Goal: Task Accomplishment & Management: Complete application form

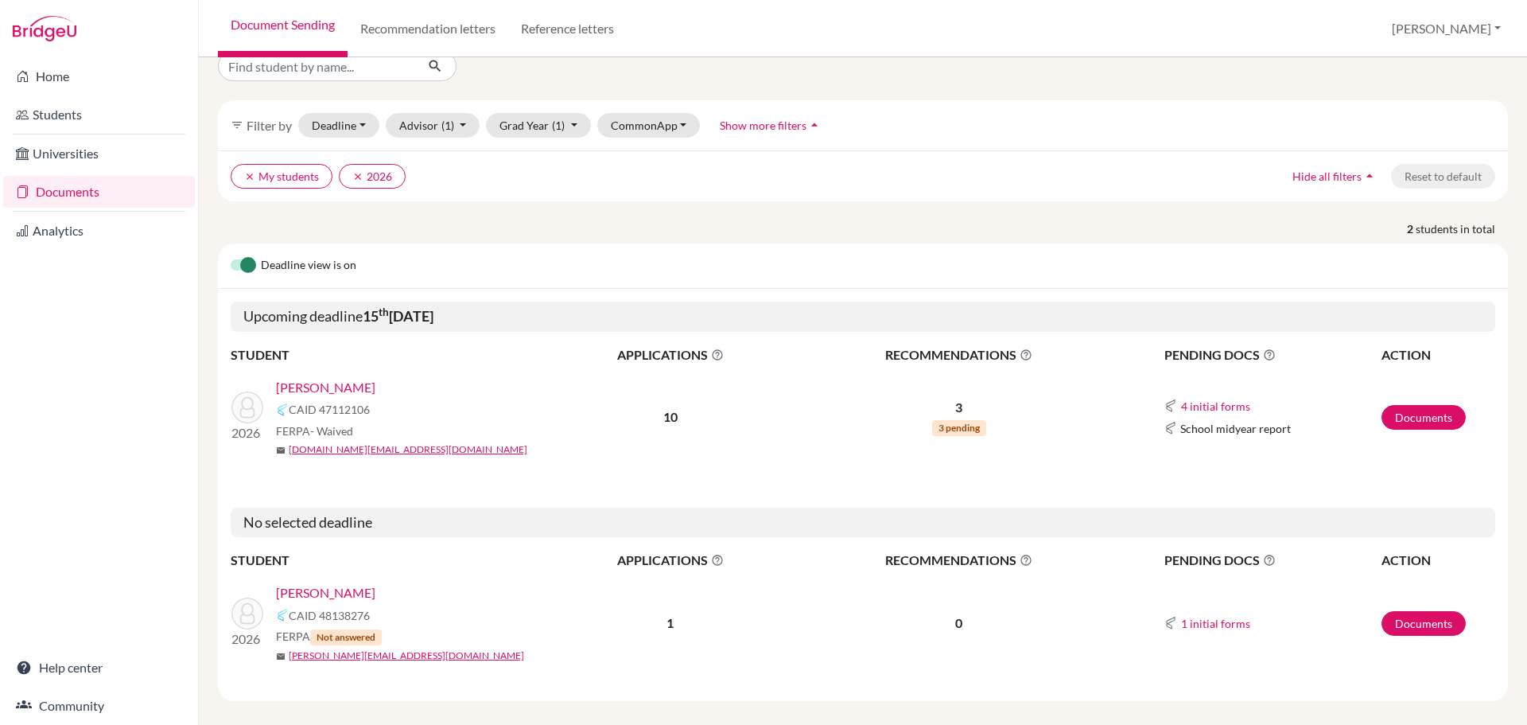
scroll to position [40, 0]
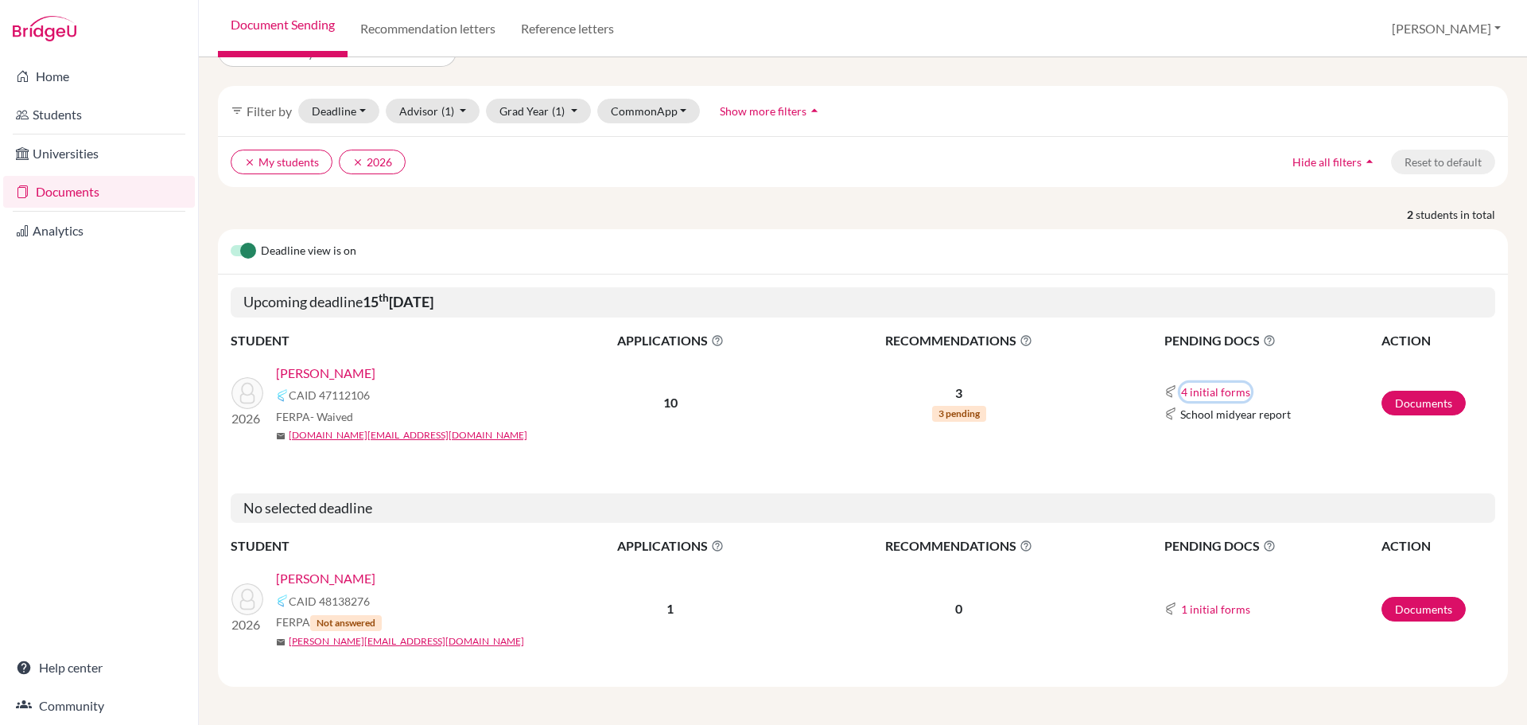
click at [1209, 391] on button "4 initial forms" at bounding box center [1215, 392] width 71 height 18
click at [1297, 390] on div "4 initial forms Counselor recommendation Early decision agreement Early decisio…" at bounding box center [1272, 391] width 216 height 19
click at [1181, 387] on button "4 initial forms" at bounding box center [1215, 392] width 71 height 18
click at [1196, 426] on div "Counselor recommendation" at bounding box center [1251, 421] width 139 height 17
click at [1389, 406] on link "Documents" at bounding box center [1423, 403] width 84 height 25
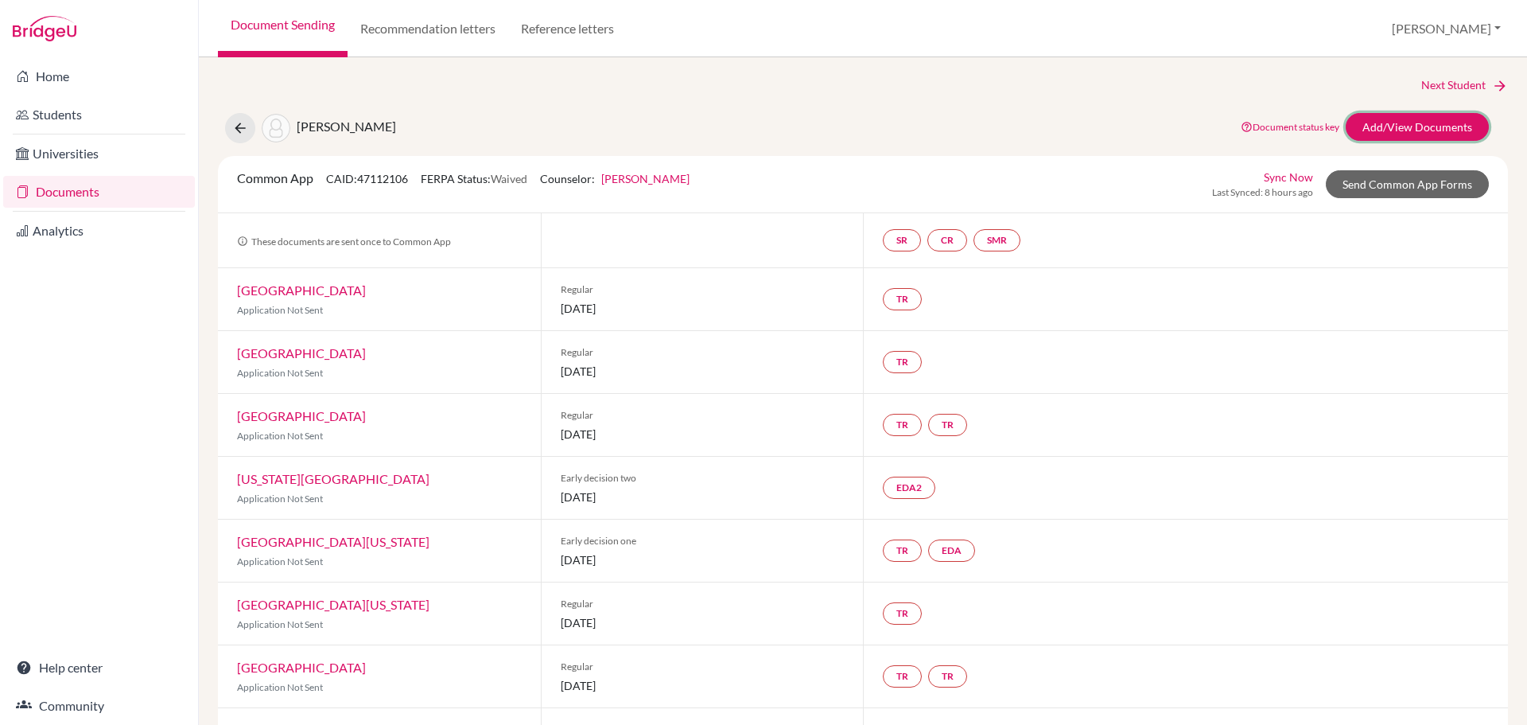
click at [1379, 133] on link "Add/View Documents" at bounding box center [1417, 127] width 143 height 28
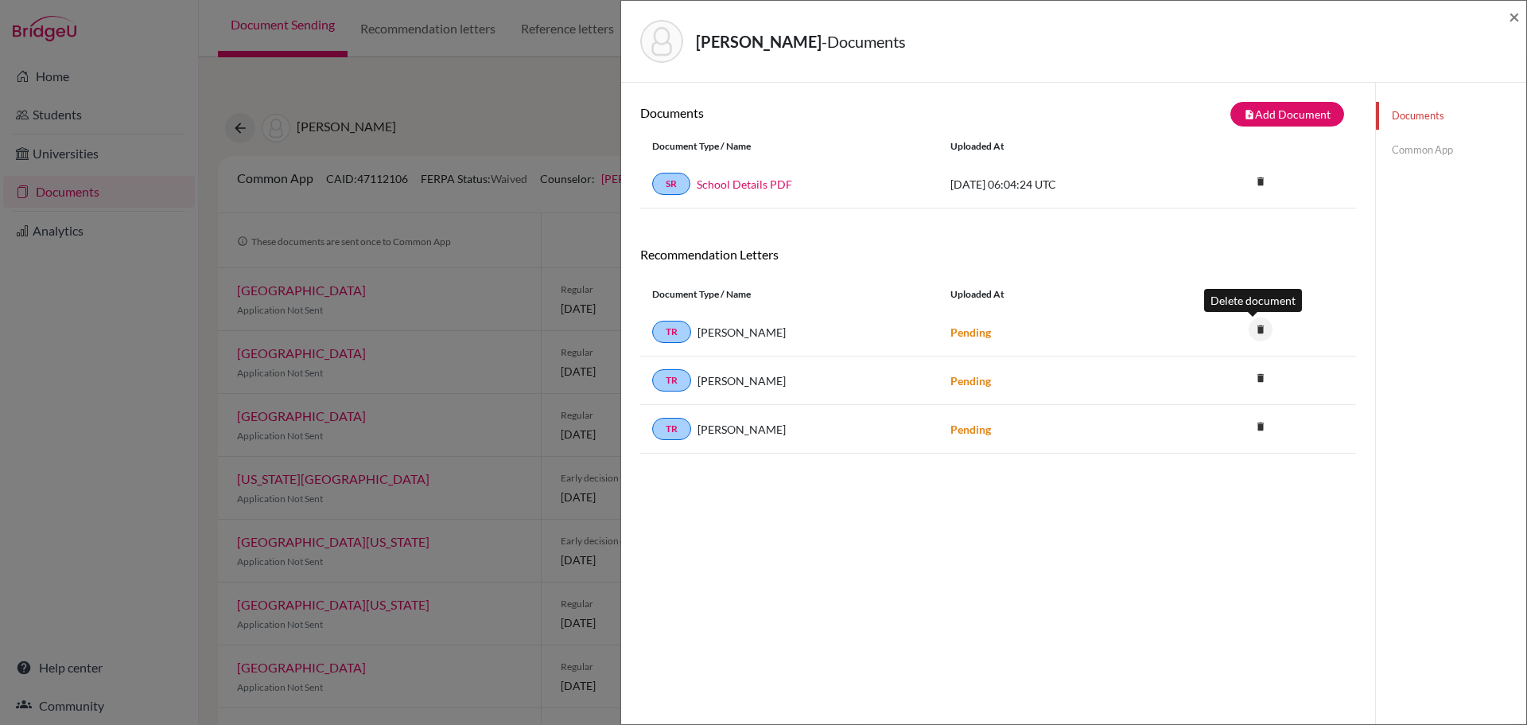
click at [1258, 330] on icon "delete" at bounding box center [1261, 329] width 24 height 24
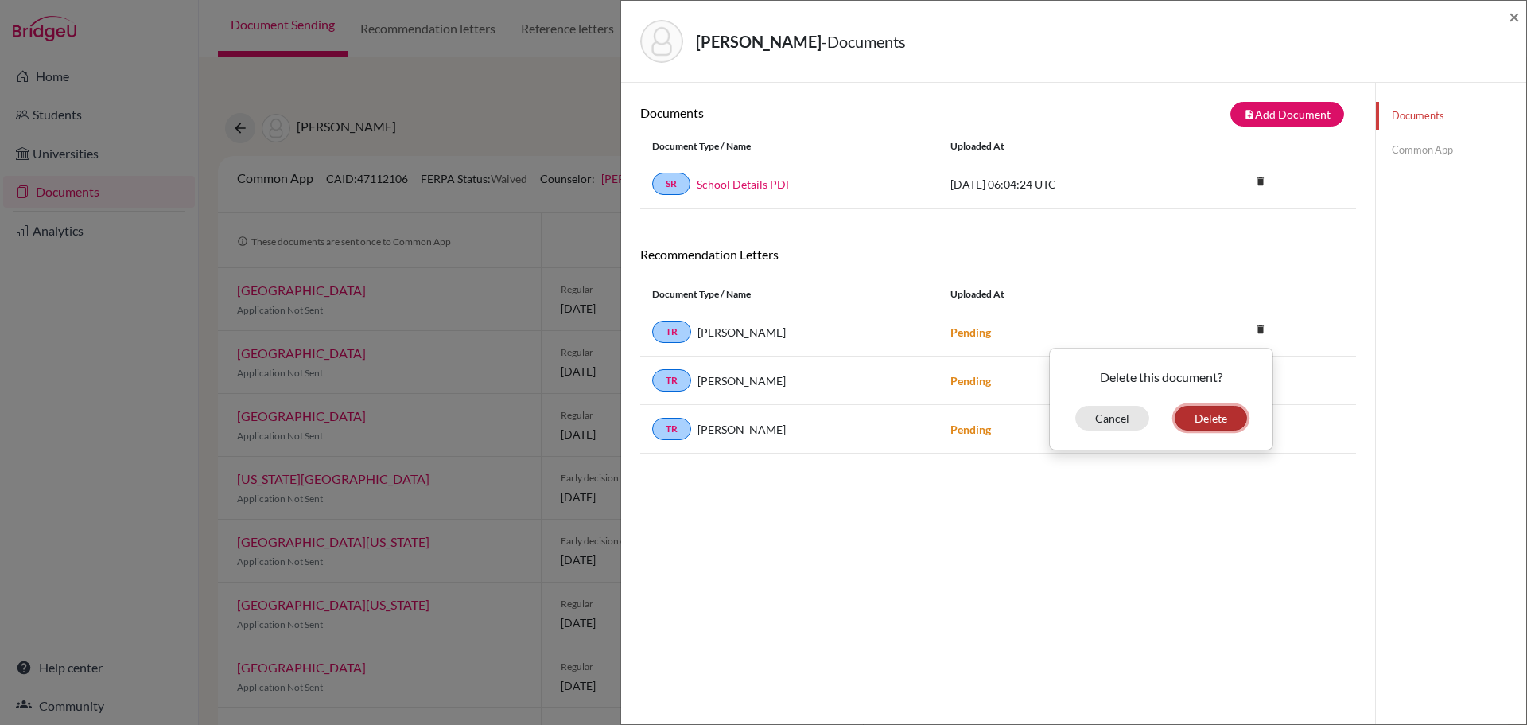
click at [1210, 420] on button "Delete" at bounding box center [1211, 418] width 72 height 25
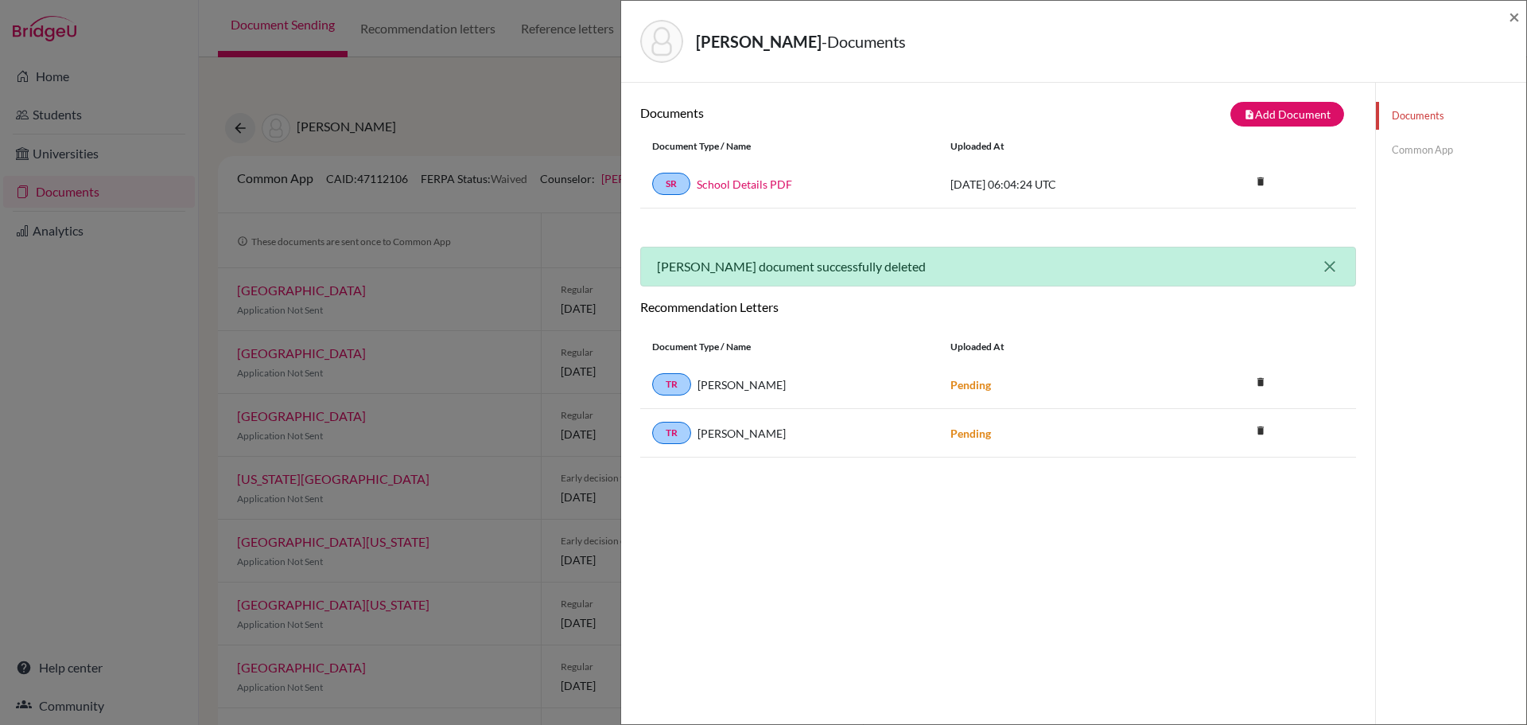
click at [1320, 266] on icon "close" at bounding box center [1329, 266] width 19 height 19
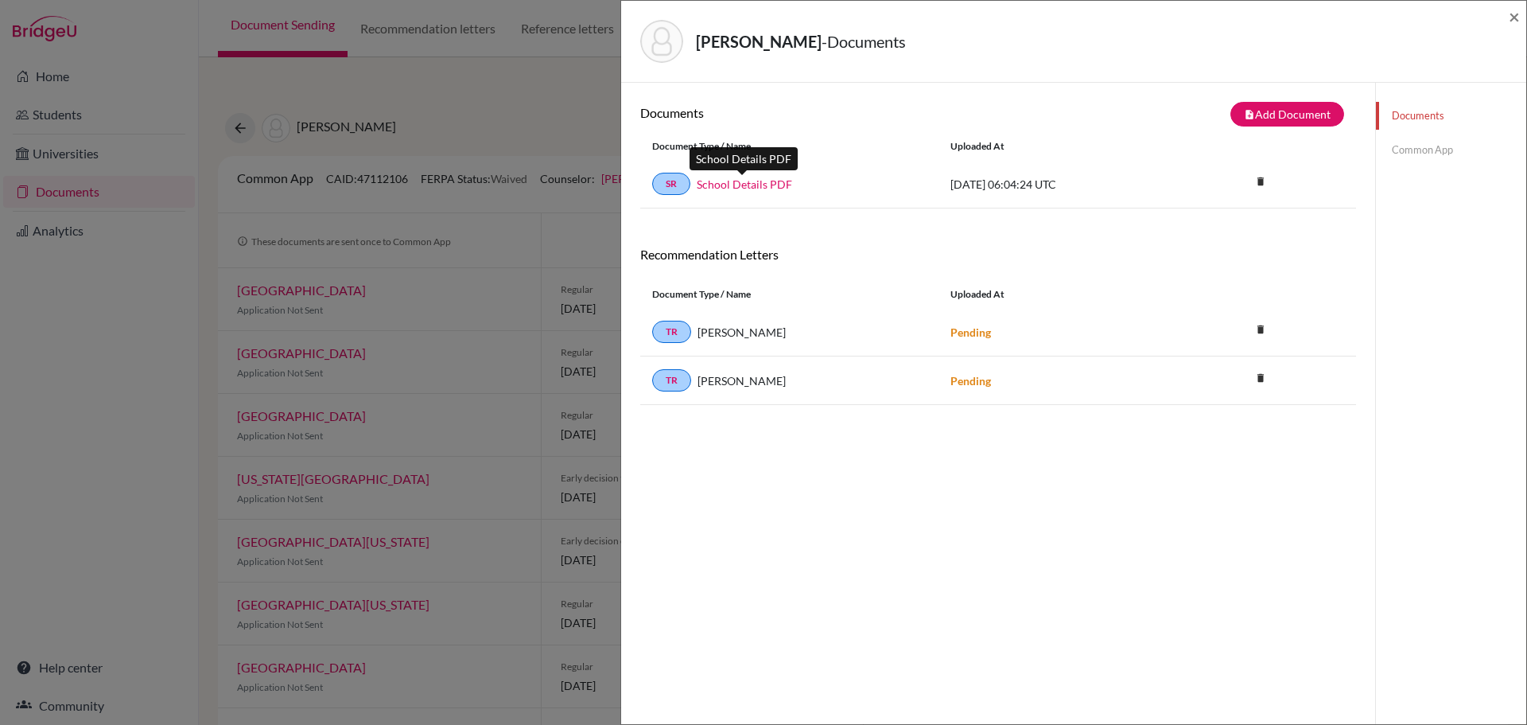
click at [759, 183] on link "School Details PDF" at bounding box center [744, 184] width 95 height 17
click at [1510, 17] on span "×" at bounding box center [1514, 16] width 11 height 23
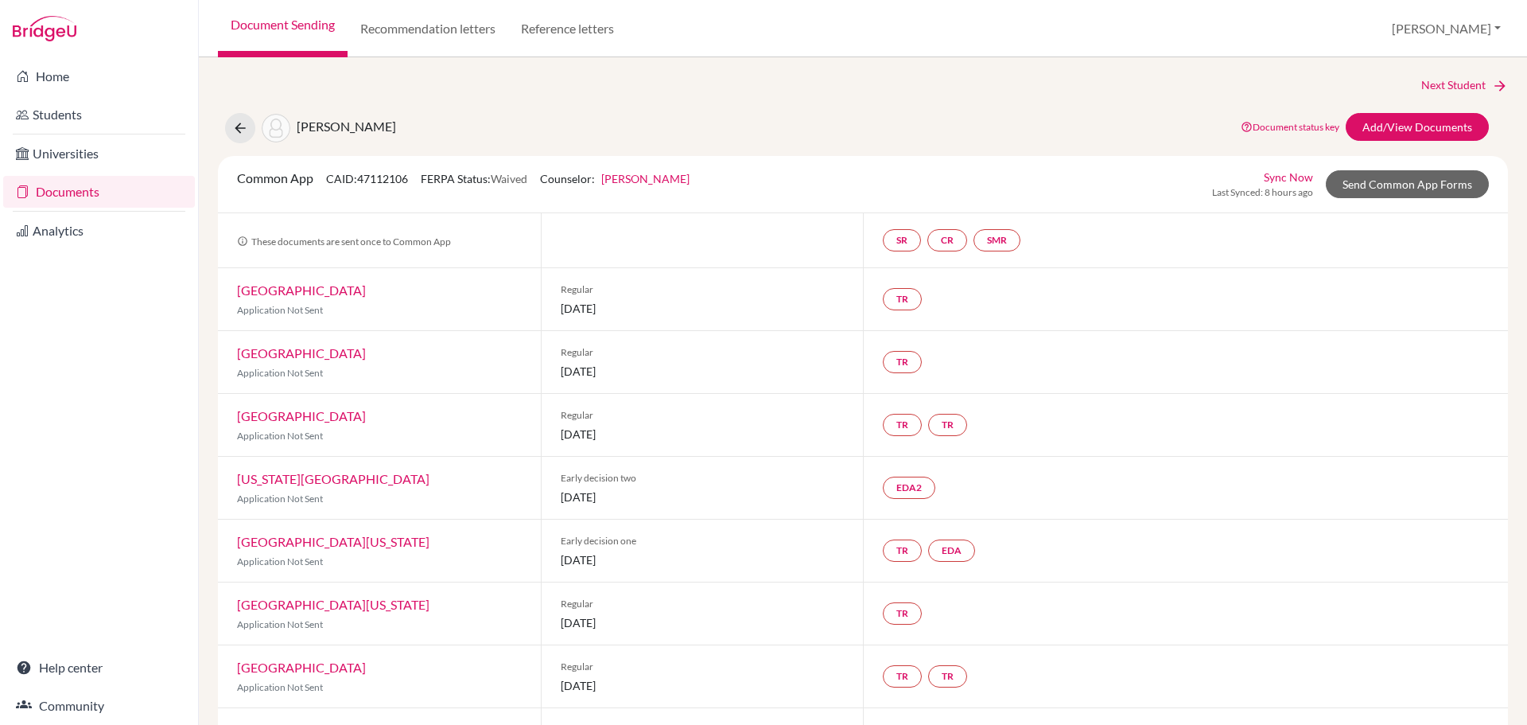
click at [89, 86] on link "Home" at bounding box center [99, 76] width 192 height 32
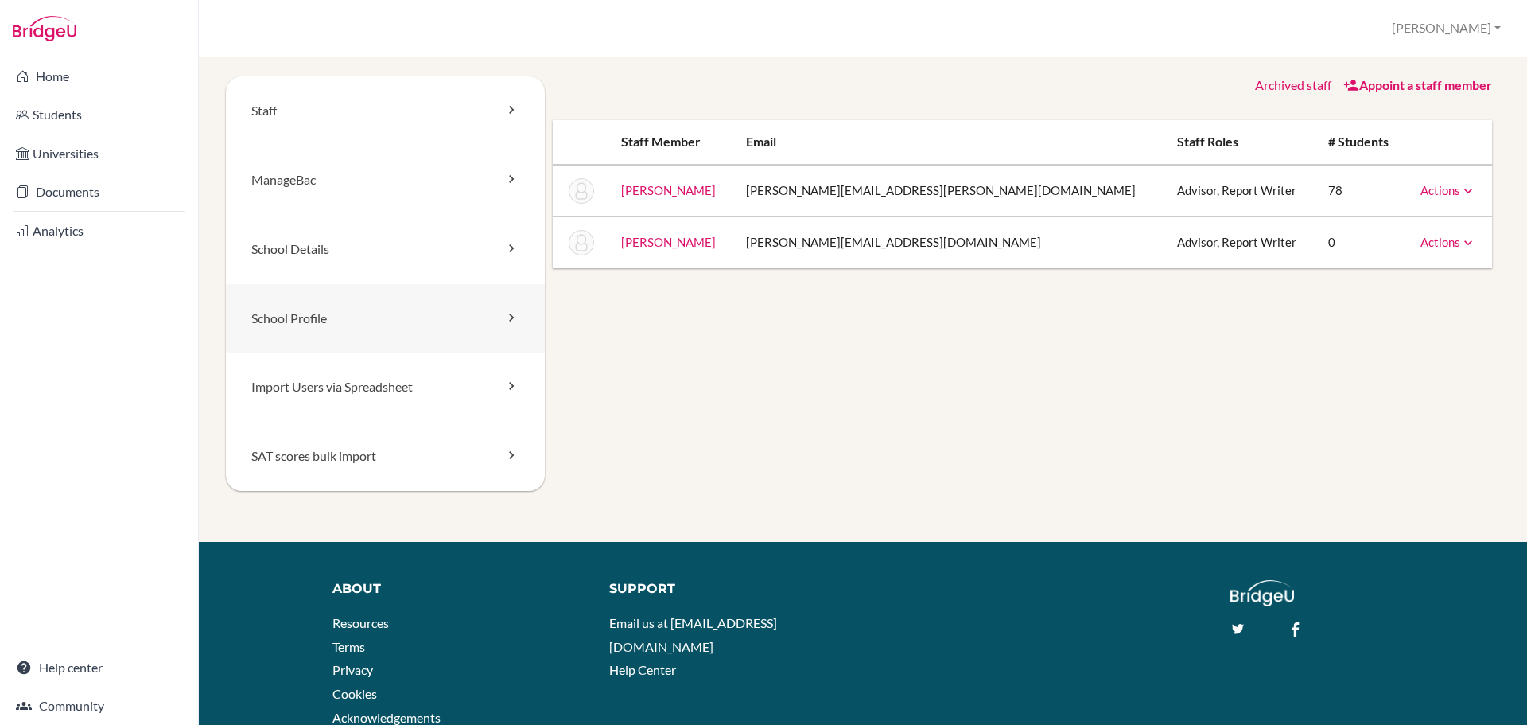
click at [415, 330] on link "School Profile" at bounding box center [385, 318] width 319 height 69
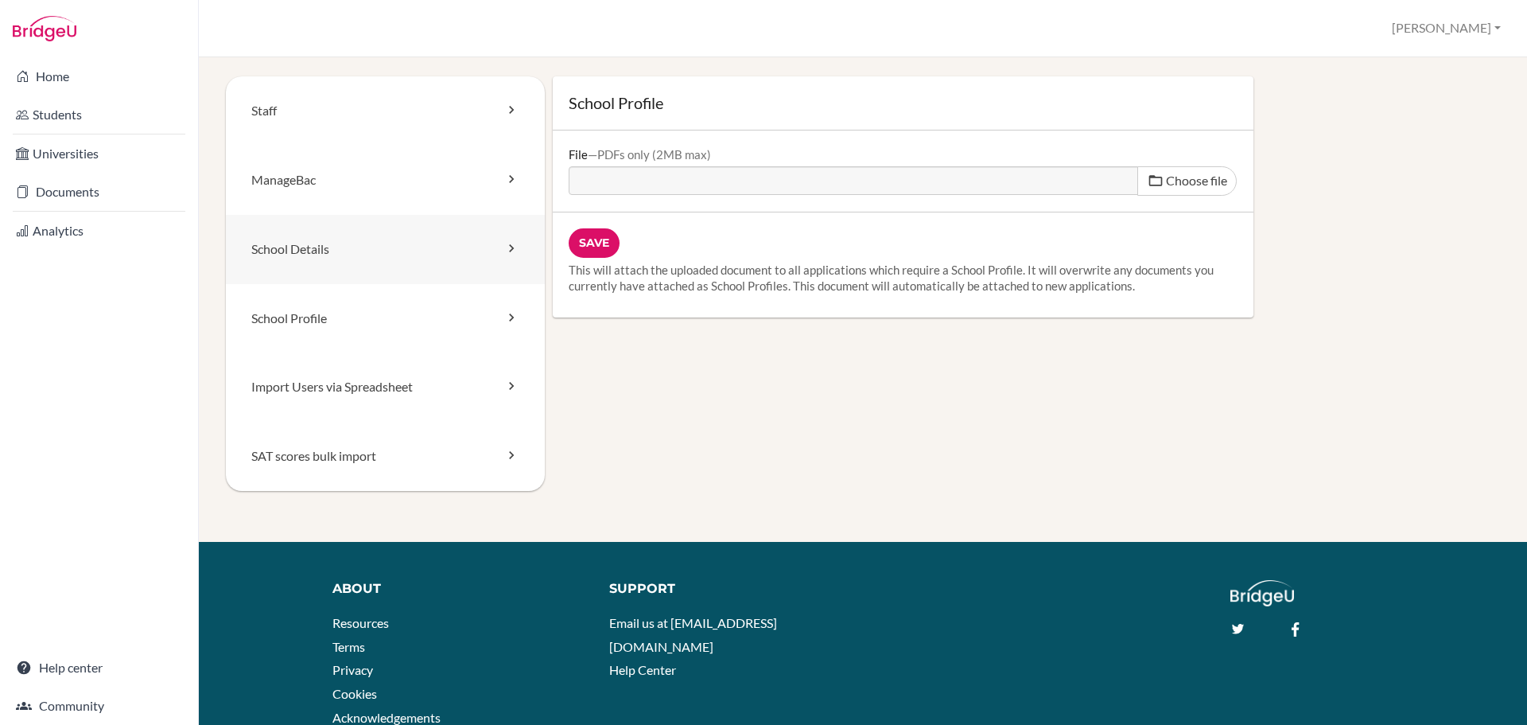
click at [357, 251] on link "School Details" at bounding box center [385, 249] width 319 height 69
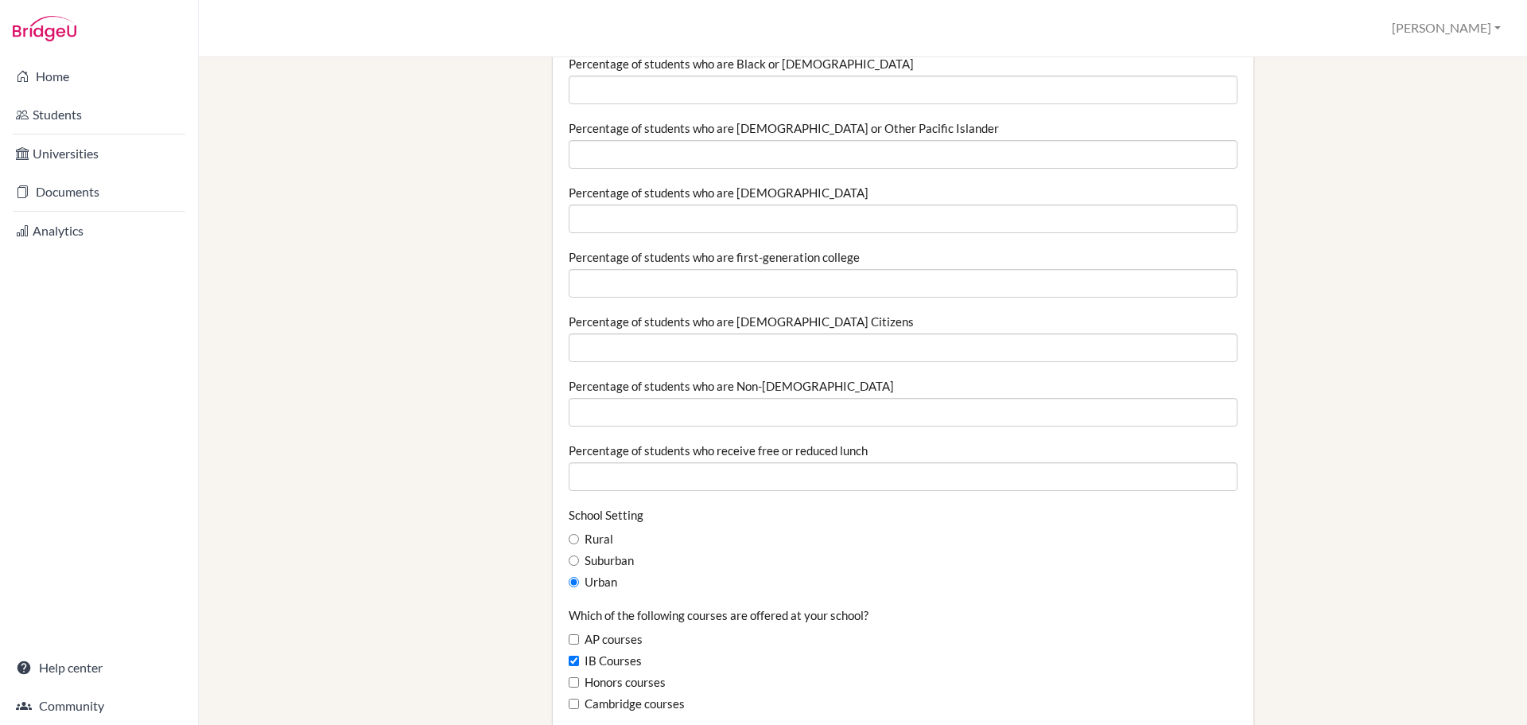
scroll to position [557, 0]
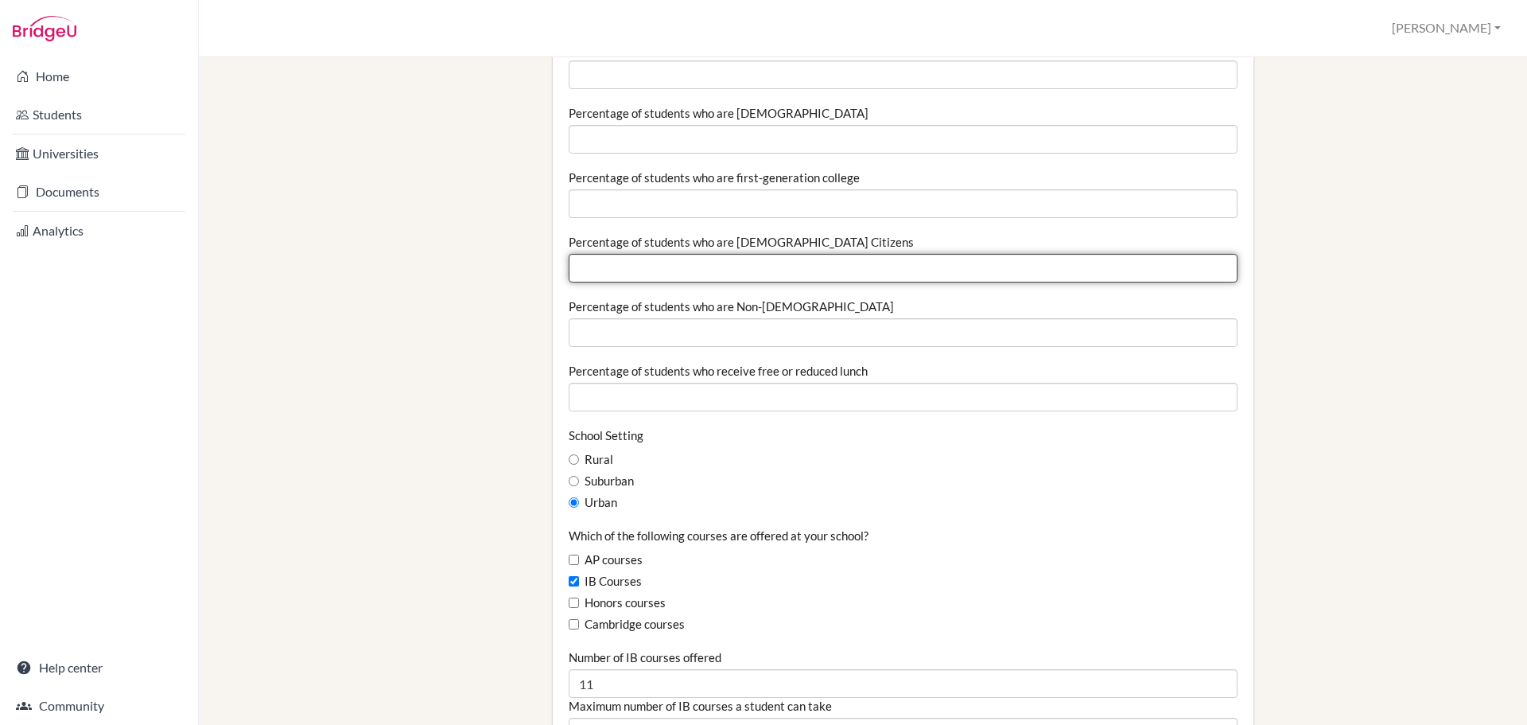
click at [586, 271] on input "Percentage of students who are [DEMOGRAPHIC_DATA] Citizens" at bounding box center [903, 268] width 669 height 29
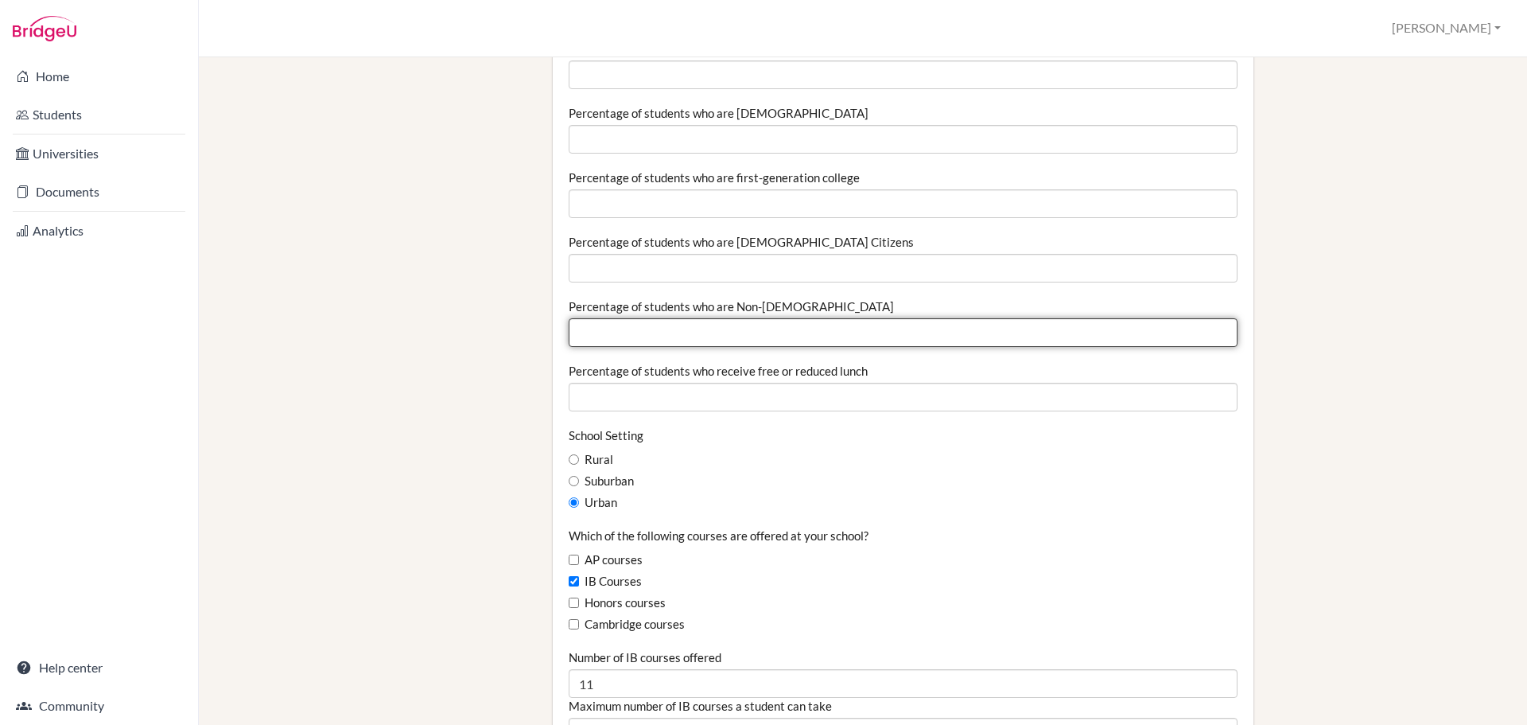
click at [794, 337] on input "Percentage of students who are Non-[DEMOGRAPHIC_DATA]" at bounding box center [903, 332] width 669 height 29
type input "100"
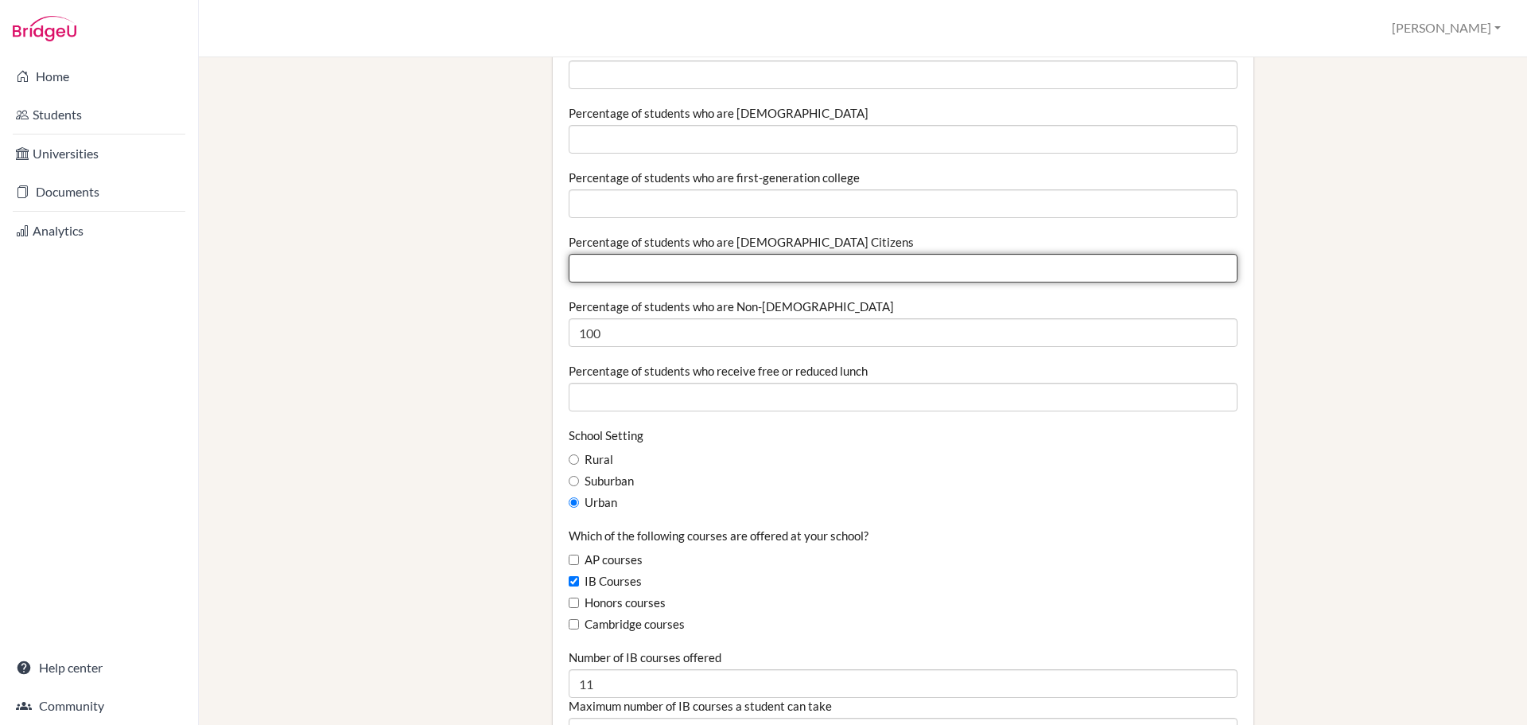
click at [810, 271] on input "Percentage of students who are [DEMOGRAPHIC_DATA] Citizens" at bounding box center [903, 268] width 669 height 29
type input "0"
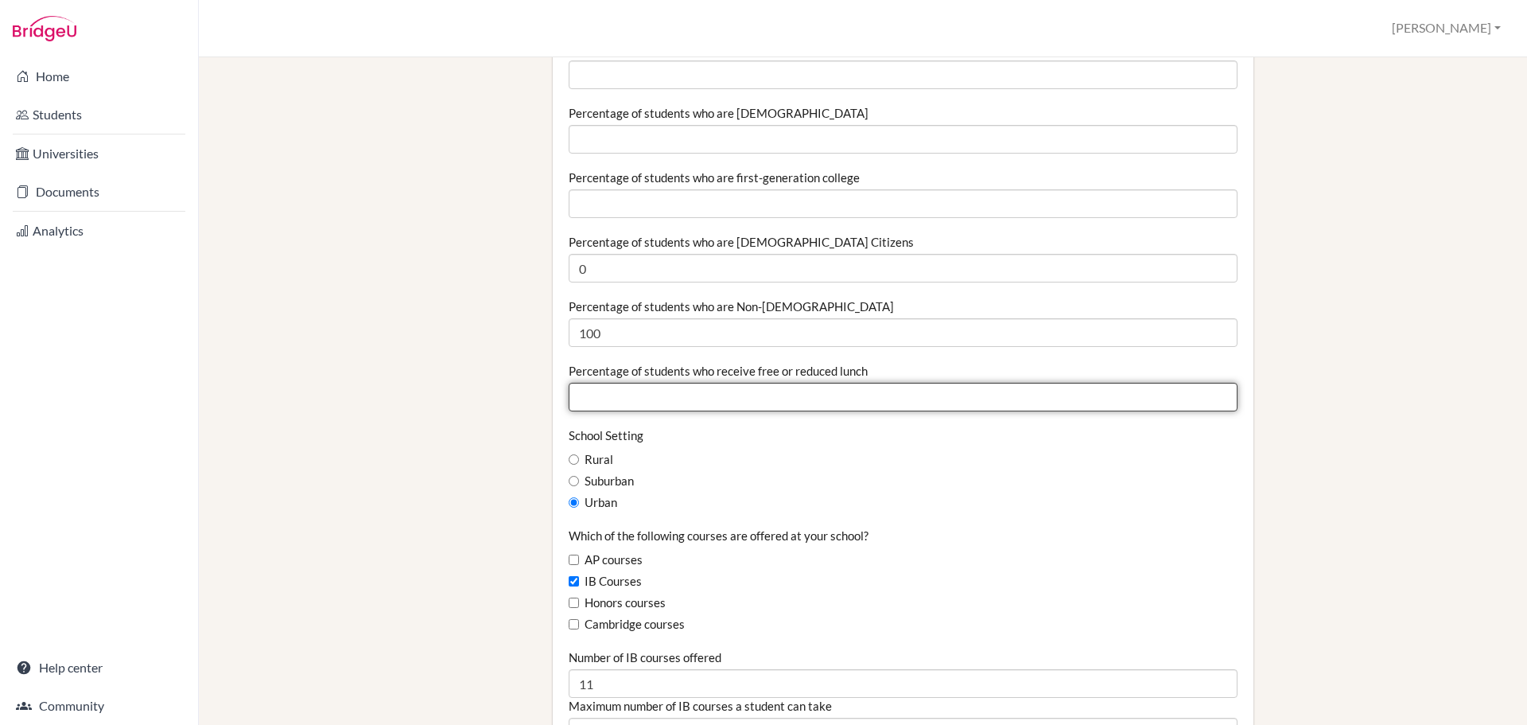
click at [791, 409] on input "Percentage of students who receive free or reduced lunch" at bounding box center [903, 397] width 669 height 29
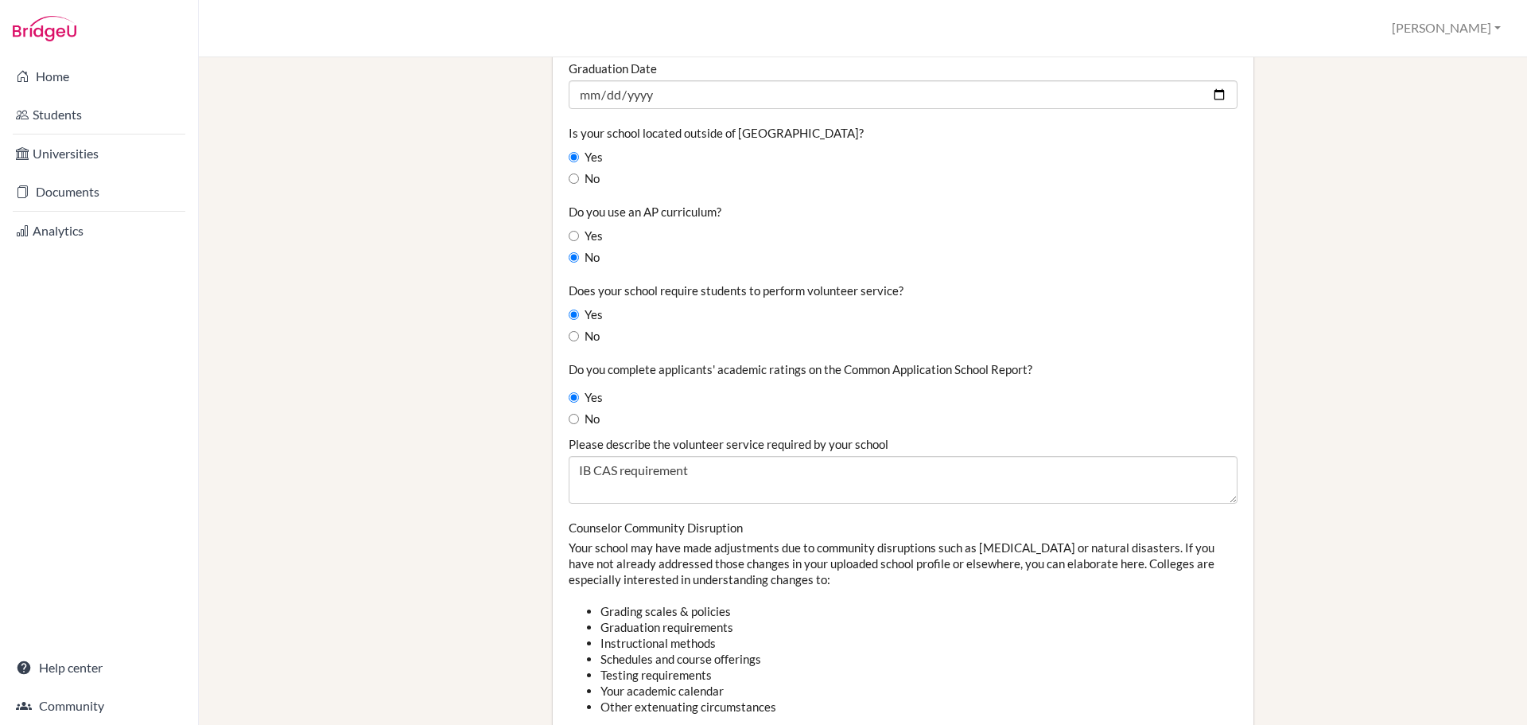
scroll to position [1352, 0]
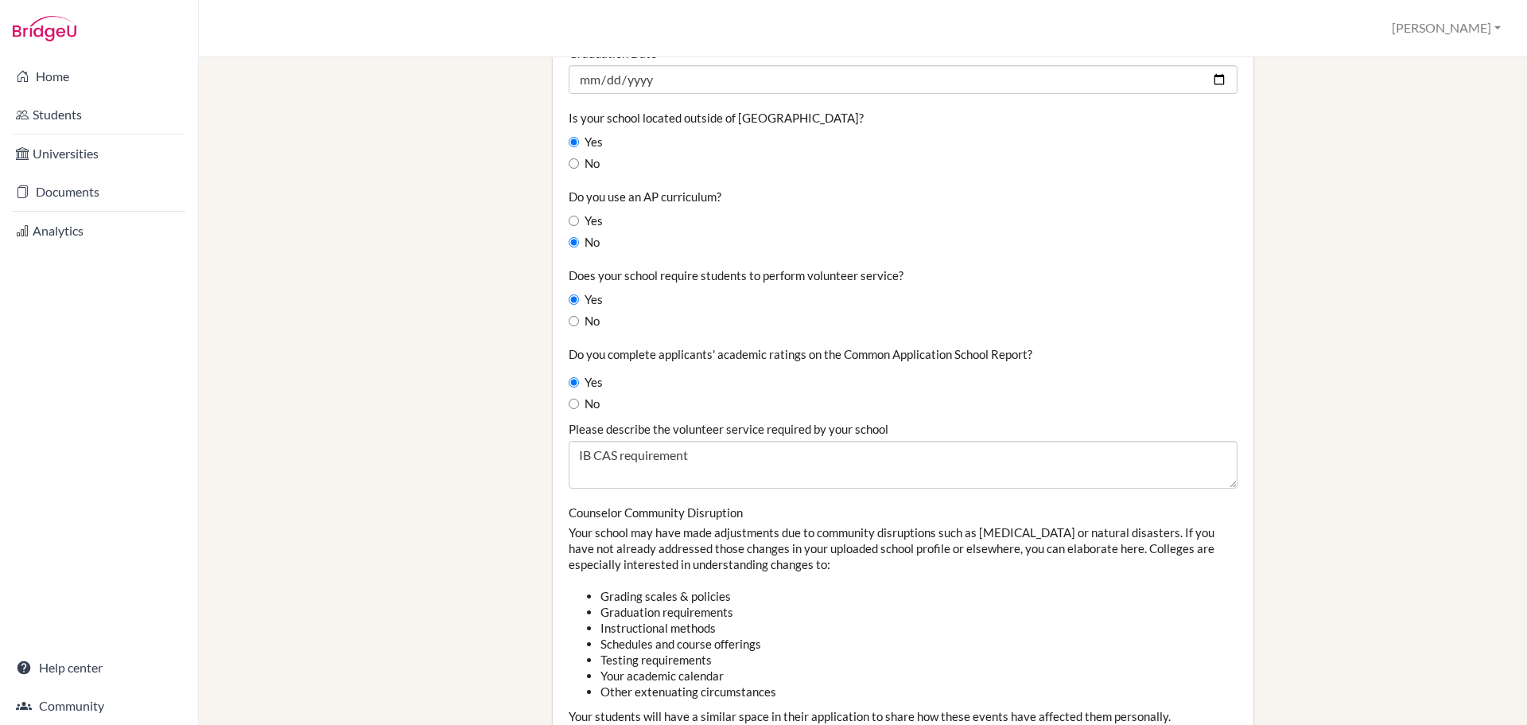
click at [717, 351] on label "Do you complete applicants' academic ratings on the Common Application School R…" at bounding box center [801, 354] width 464 height 16
drag, startPoint x: 1027, startPoint y: 354, endPoint x: 561, endPoint y: 355, distance: 466.1
copy label "Do you complete applicants' academic ratings on the Common Application School R…"
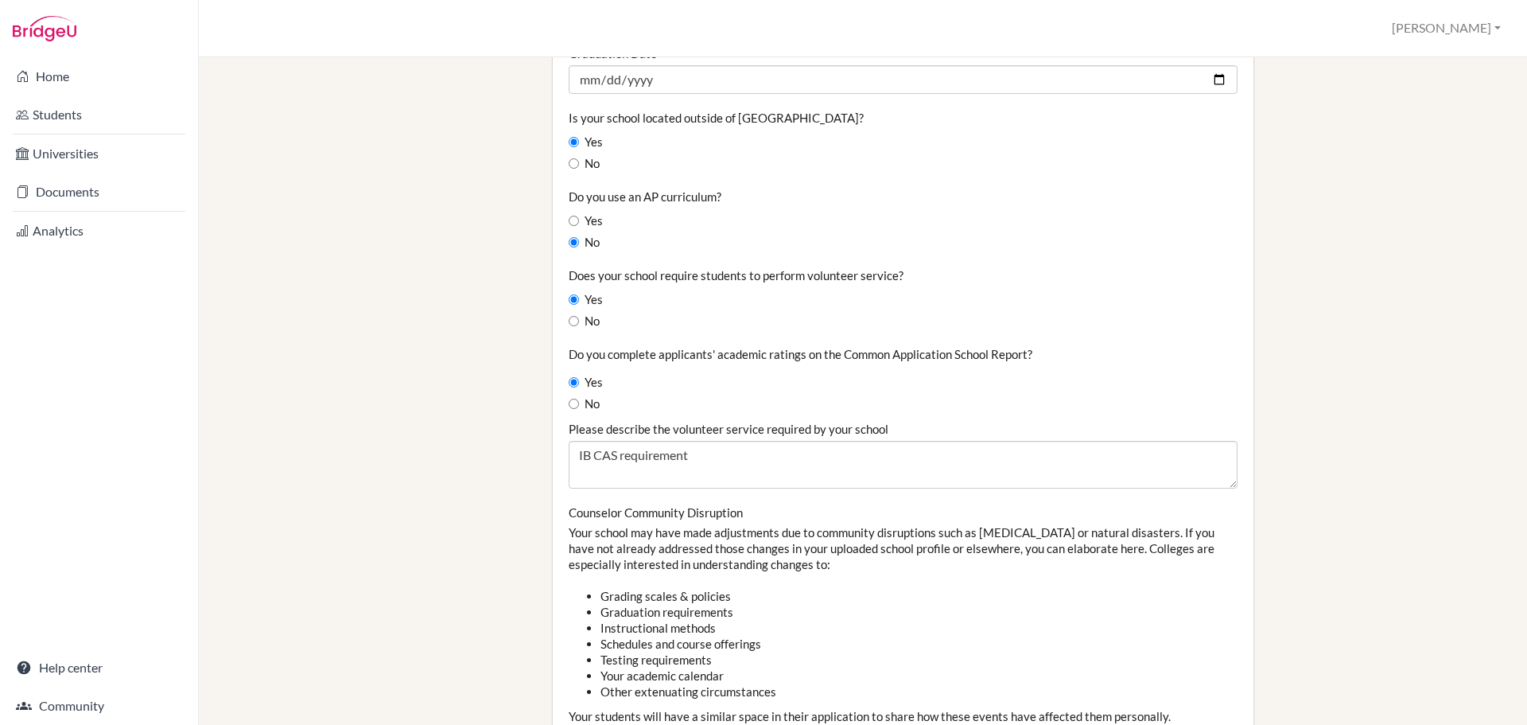
click at [589, 382] on label "Yes" at bounding box center [586, 382] width 34 height 17
click at [579, 382] on input "Yes" at bounding box center [574, 382] width 10 height 10
radio input "true"
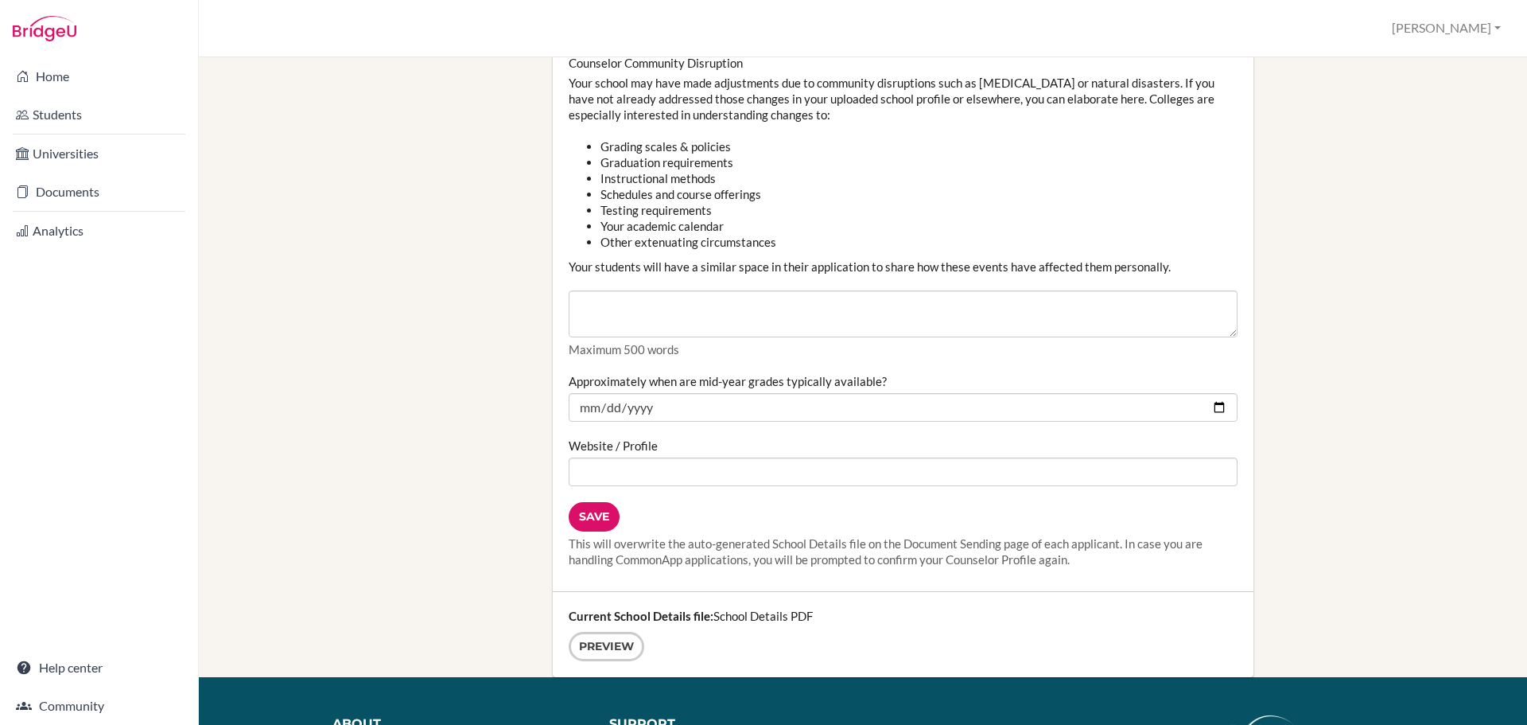
scroll to position [1829, 0]
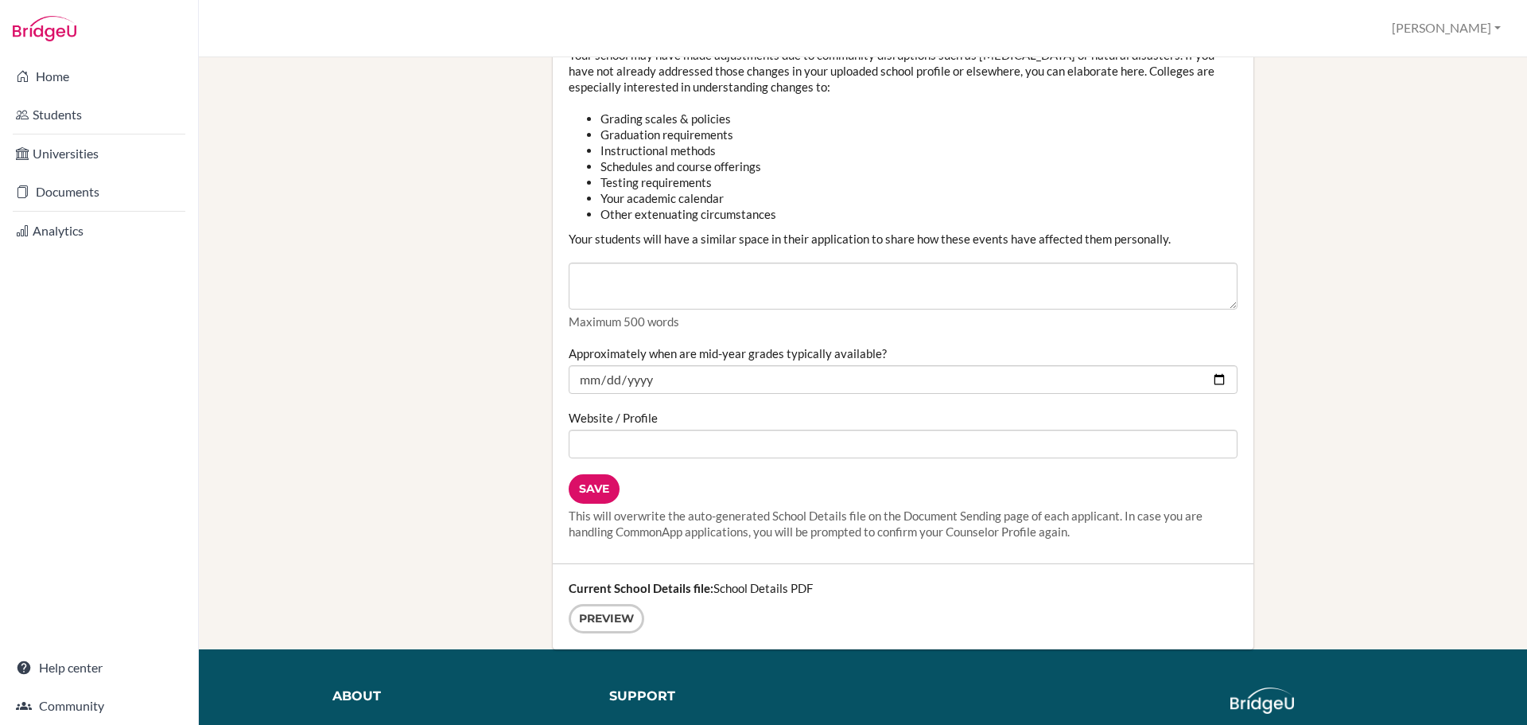
click at [597, 495] on input "Save" at bounding box center [594, 488] width 51 height 29
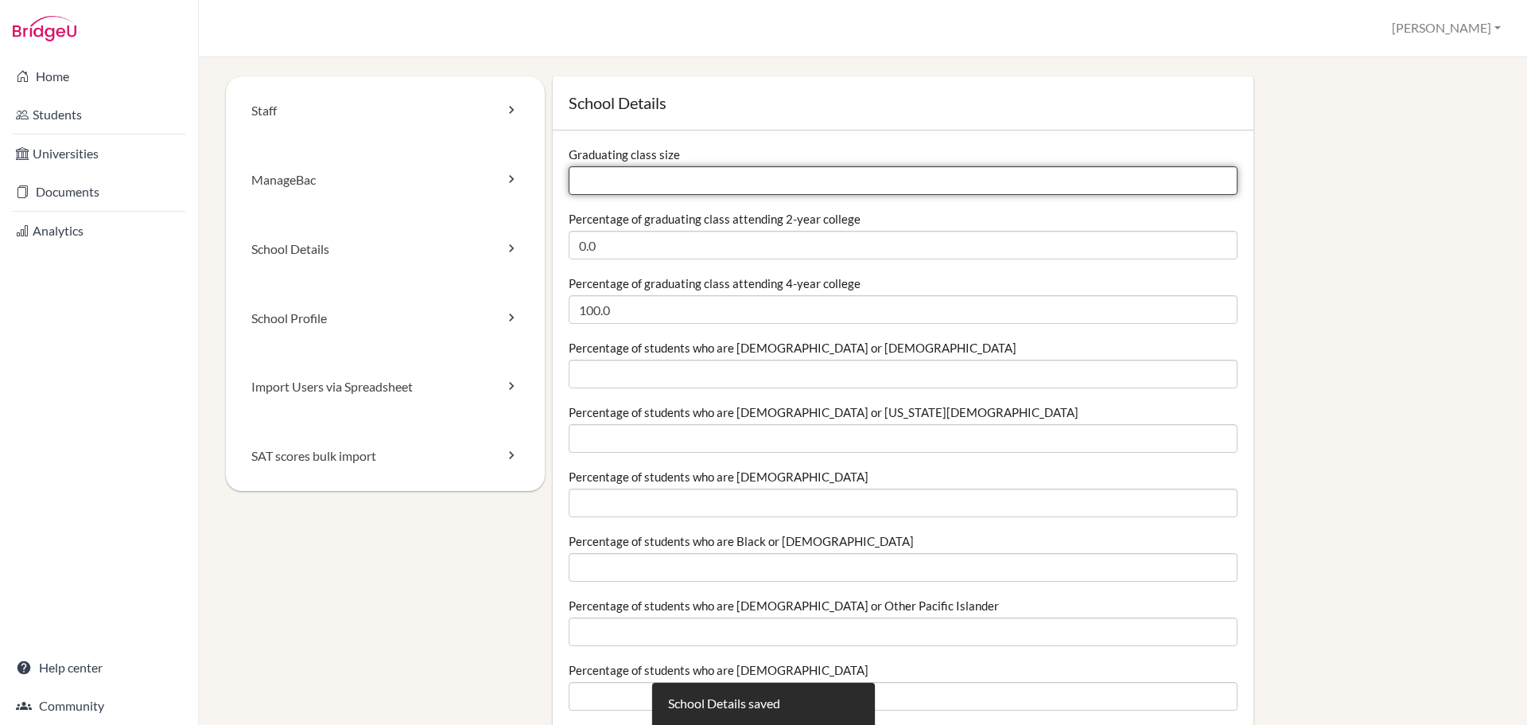
click at [643, 167] on input "Graduating class size" at bounding box center [903, 180] width 669 height 29
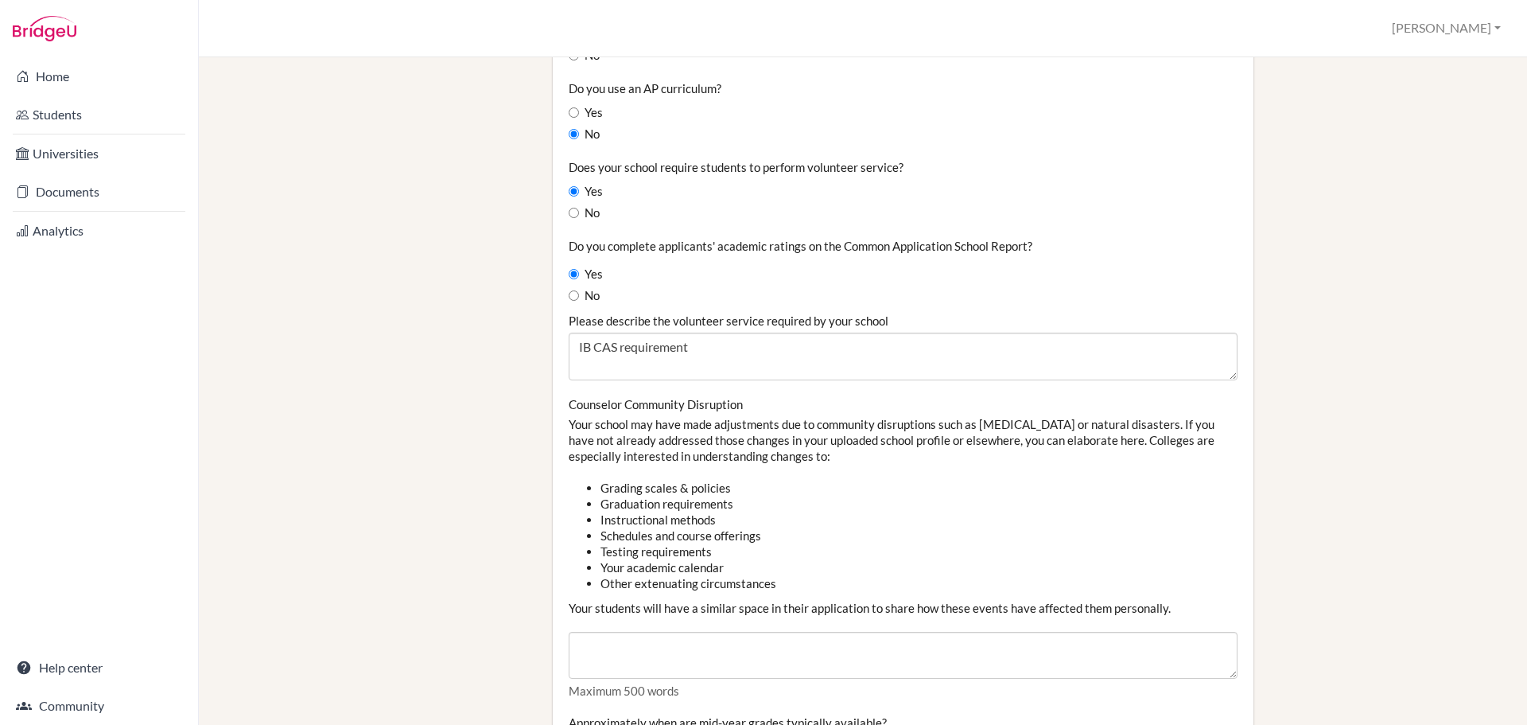
scroll to position [1829, 0]
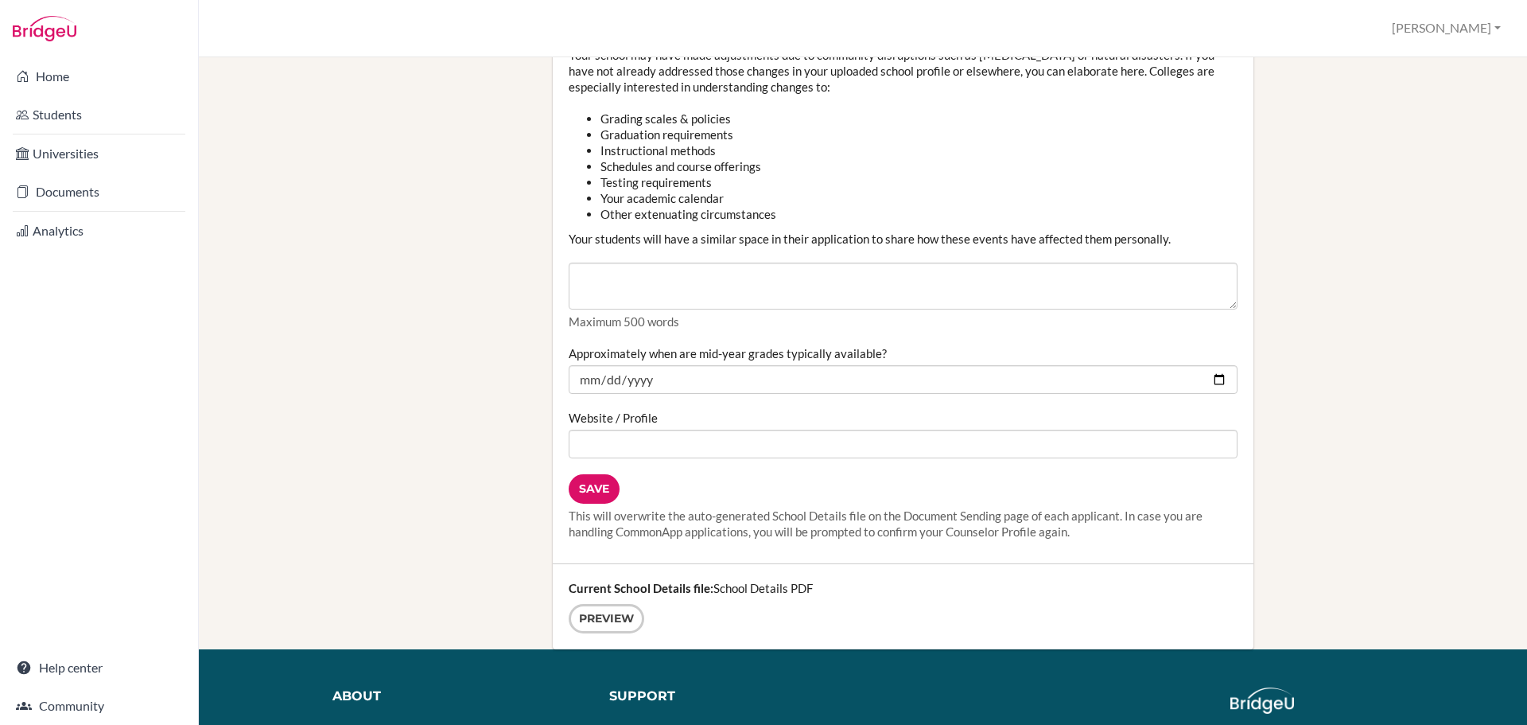
type input "18"
click at [596, 494] on input "Save" at bounding box center [594, 488] width 51 height 29
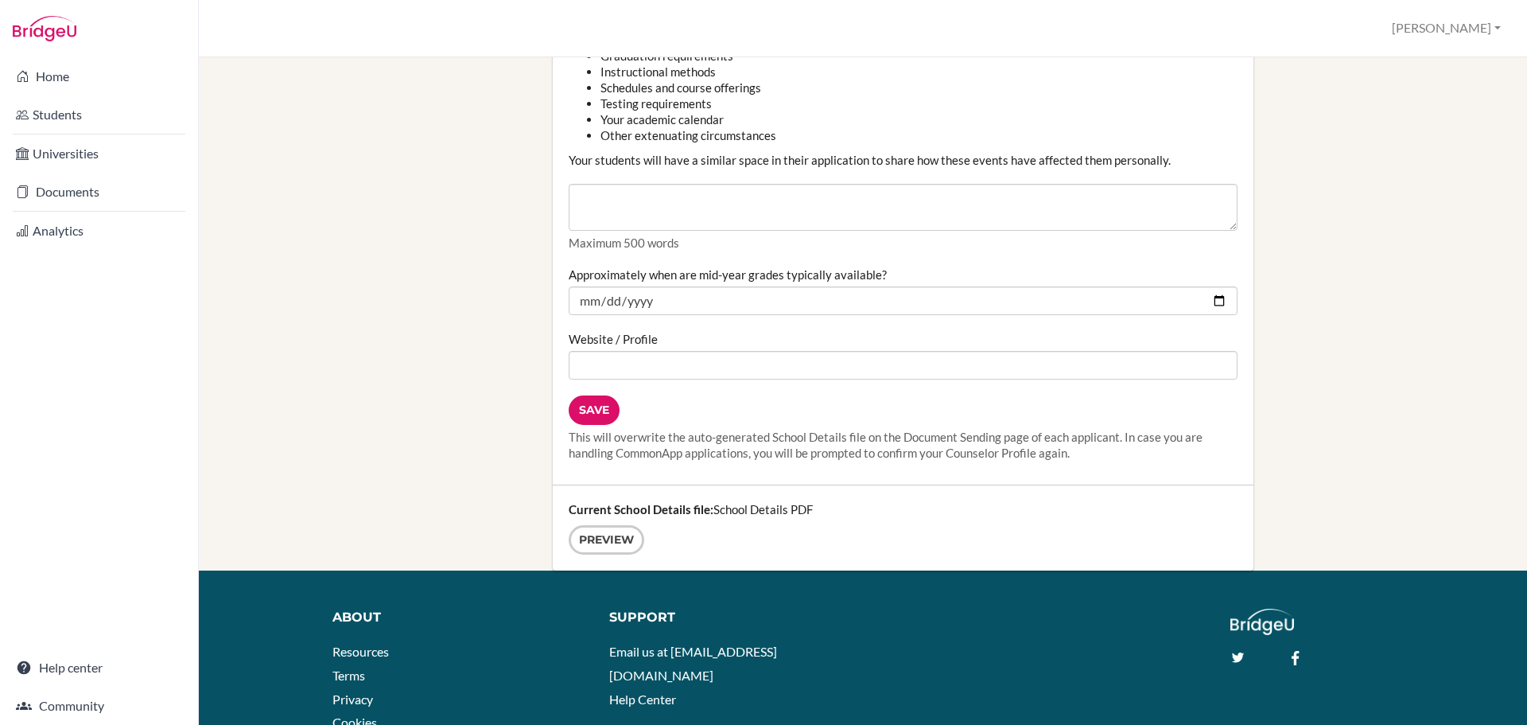
scroll to position [2014, 0]
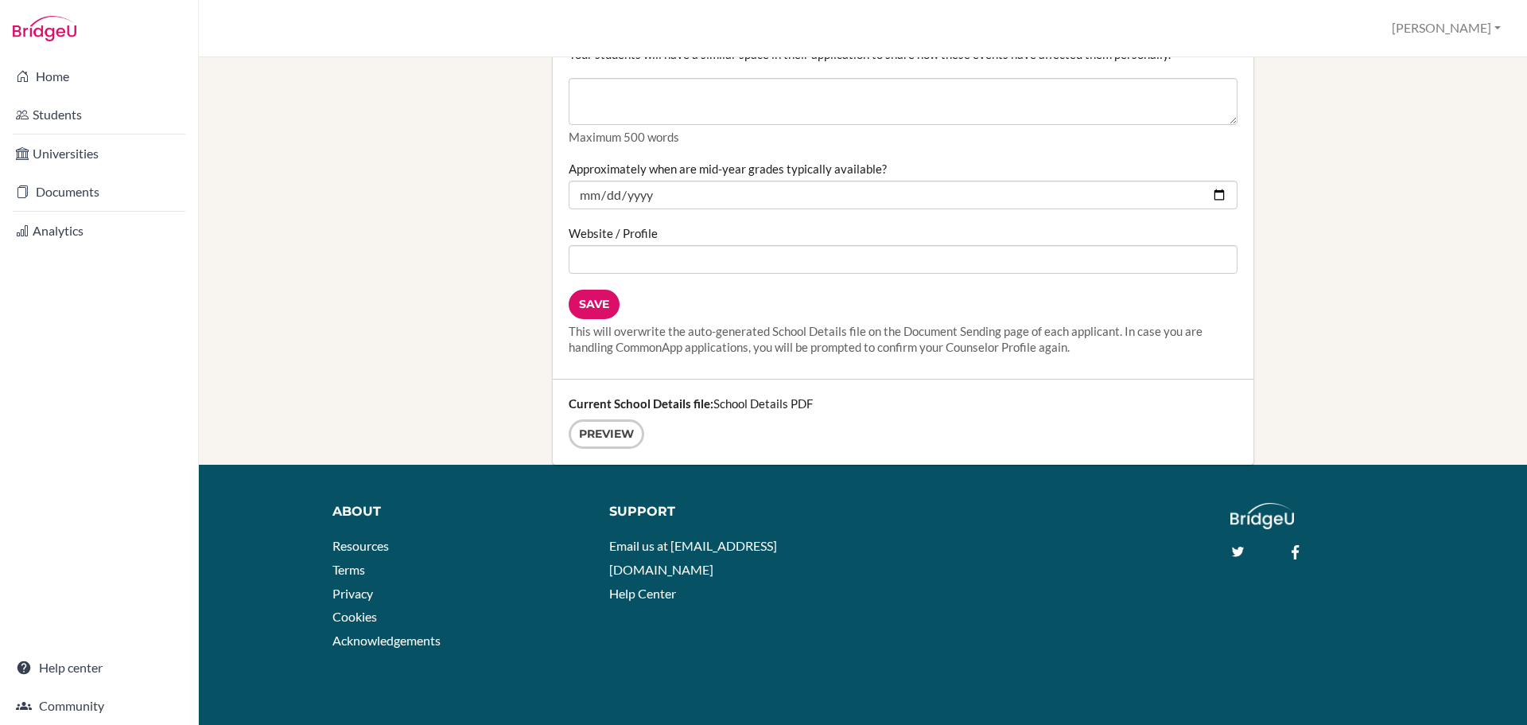
click at [581, 301] on input "Save" at bounding box center [594, 303] width 51 height 29
